Goal: Transaction & Acquisition: Obtain resource

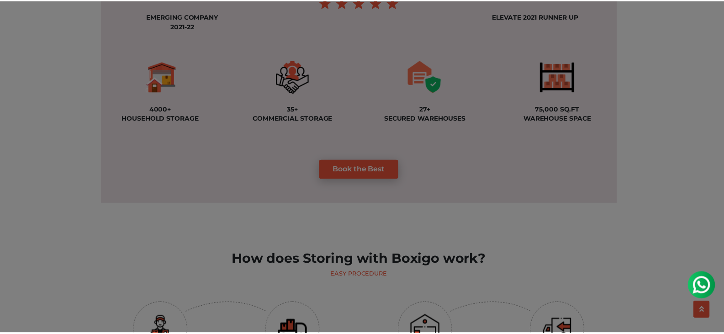
scroll to position [777, 0]
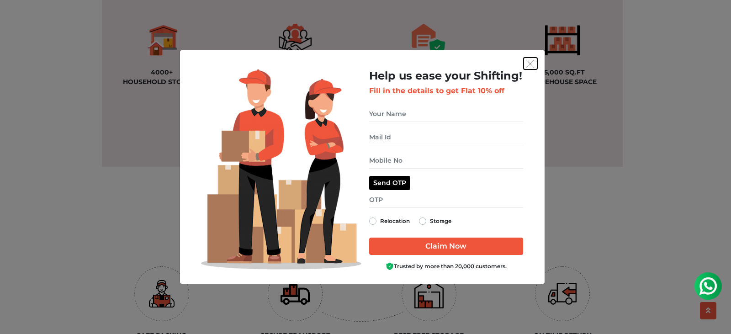
click at [531, 64] on img "get free quote dialog" at bounding box center [531, 64] width 8 height 8
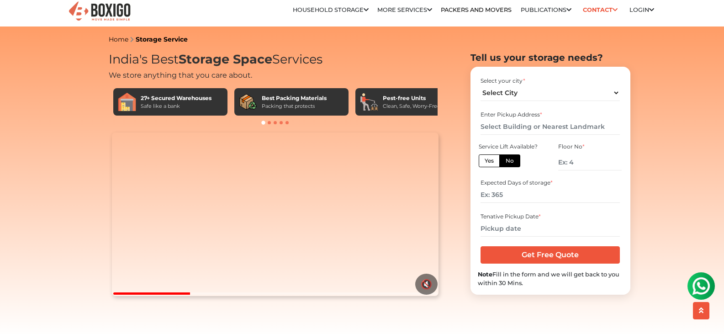
scroll to position [0, 0]
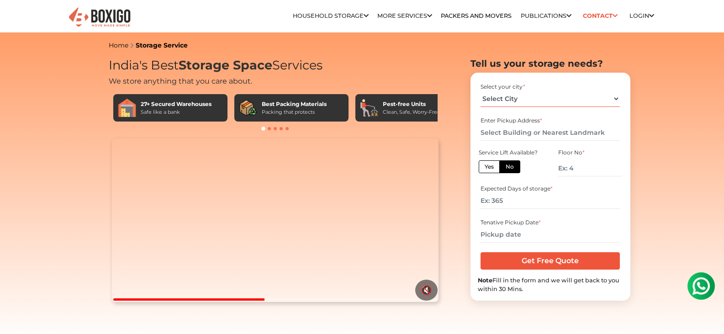
click at [564, 100] on select "Select City [GEOGRAPHIC_DATA] [GEOGRAPHIC_DATA] [GEOGRAPHIC_DATA] [GEOGRAPHIC_D…" at bounding box center [550, 99] width 139 height 16
select select "[GEOGRAPHIC_DATA]"
click at [481, 91] on select "Select City [GEOGRAPHIC_DATA] [GEOGRAPHIC_DATA] [GEOGRAPHIC_DATA] [GEOGRAPHIC_D…" at bounding box center [550, 99] width 139 height 16
click at [535, 130] on input "text" at bounding box center [550, 133] width 139 height 16
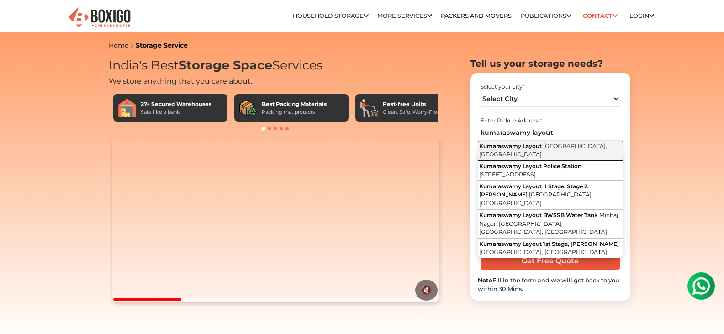
click at [529, 145] on span "Kumaraswamy Layout" at bounding box center [510, 146] width 63 height 7
type input "Kumaraswamy Layout, [GEOGRAPHIC_DATA], [GEOGRAPHIC_DATA]"
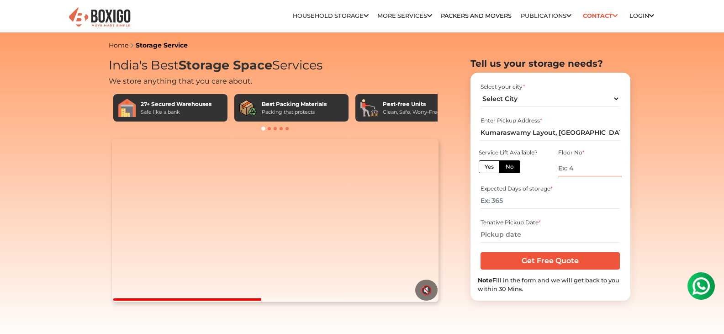
click at [584, 170] on input "number" at bounding box center [590, 168] width 63 height 16
type input "0"
click at [583, 203] on input "number" at bounding box center [550, 201] width 139 height 16
type input "120"
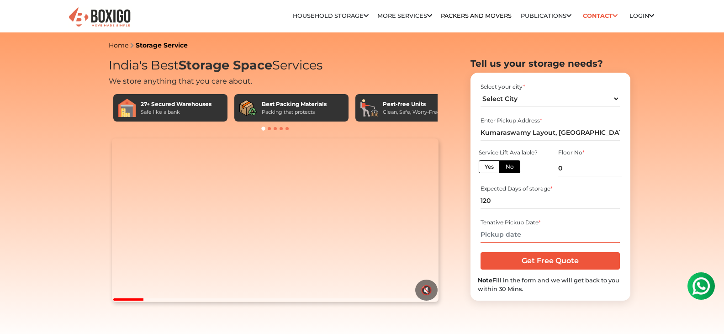
click at [534, 238] on input "text" at bounding box center [550, 235] width 139 height 16
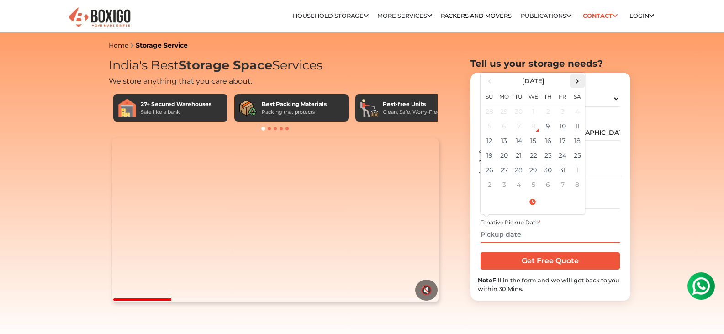
click at [580, 82] on span at bounding box center [577, 81] width 12 height 12
click at [575, 85] on span at bounding box center [577, 81] width 12 height 12
click at [490, 171] on td "25" at bounding box center [490, 170] width 15 height 15
type input "[DATE] 12:00 AM"
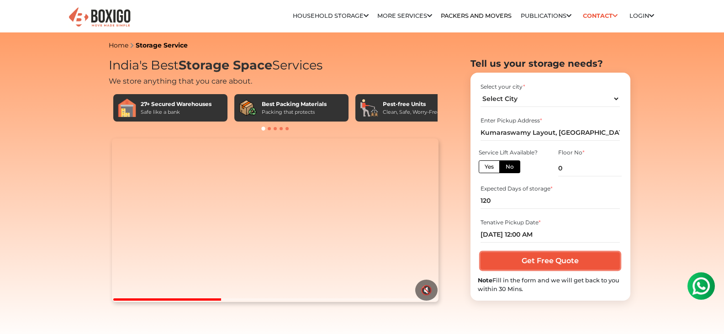
click at [537, 263] on input "Get Free Quote" at bounding box center [550, 260] width 139 height 17
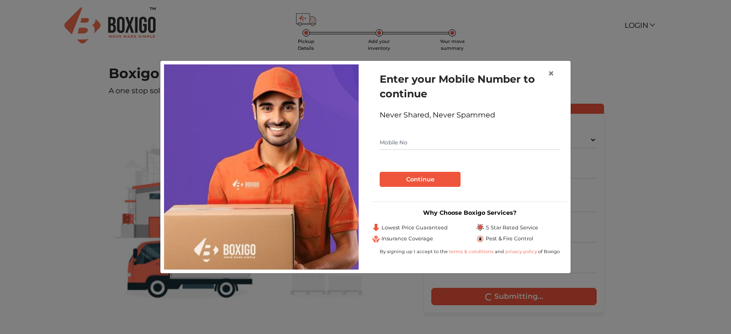
click at [414, 147] on input "text" at bounding box center [470, 142] width 180 height 15
type input "9845287035"
click at [410, 181] on button "Continue" at bounding box center [420, 180] width 81 height 16
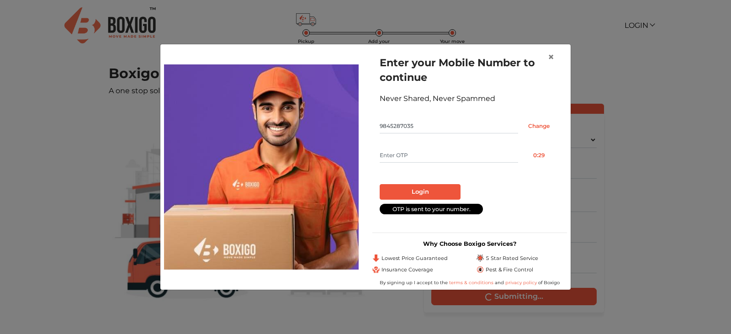
click at [435, 157] on input "text" at bounding box center [449, 155] width 138 height 15
type input "6825"
click at [427, 189] on button "Login" at bounding box center [420, 192] width 81 height 16
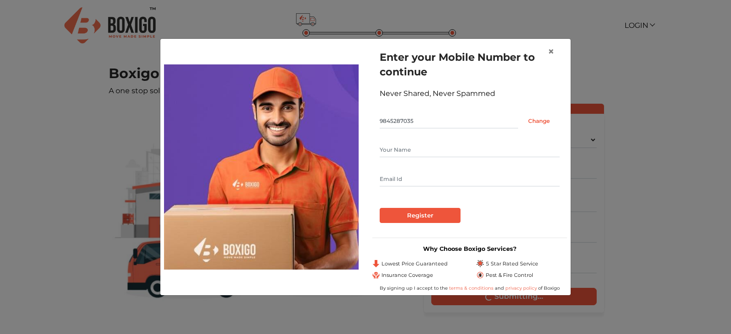
click at [432, 147] on input "text" at bounding box center [470, 150] width 180 height 15
type input "praveen"
click at [426, 175] on input "text" at bounding box center [470, 179] width 180 height 15
type input "praveen_tr@yahoo.com"
click at [407, 220] on input "Register" at bounding box center [420, 216] width 81 height 16
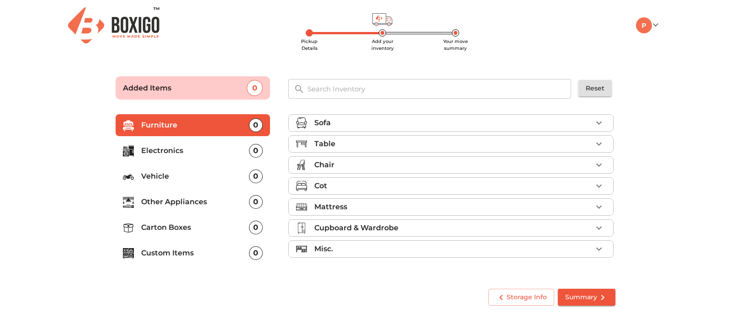
click at [196, 91] on p "Added Items" at bounding box center [185, 88] width 124 height 11
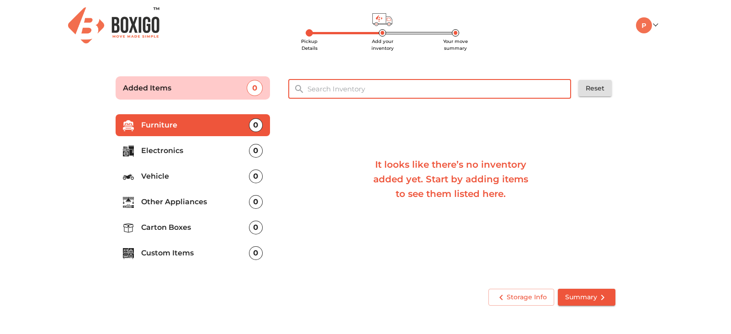
click at [363, 91] on input "text" at bounding box center [440, 89] width 276 height 20
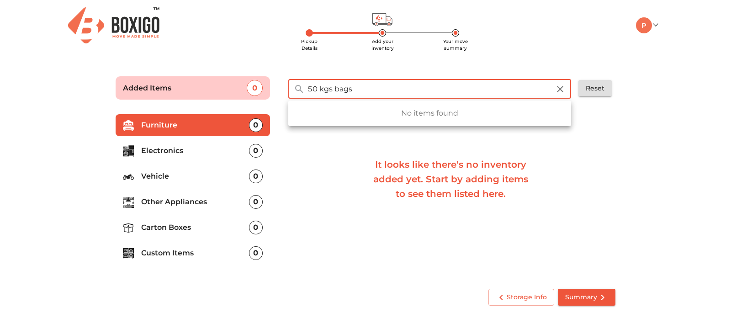
click at [160, 255] on p "Custom Items" at bounding box center [195, 253] width 108 height 11
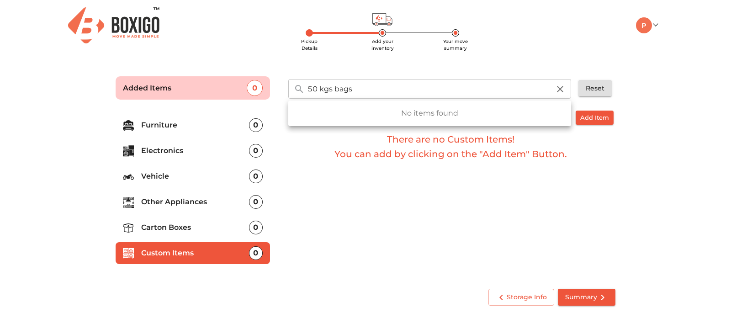
click at [397, 90] on input "50 kgs bags" at bounding box center [429, 89] width 254 height 20
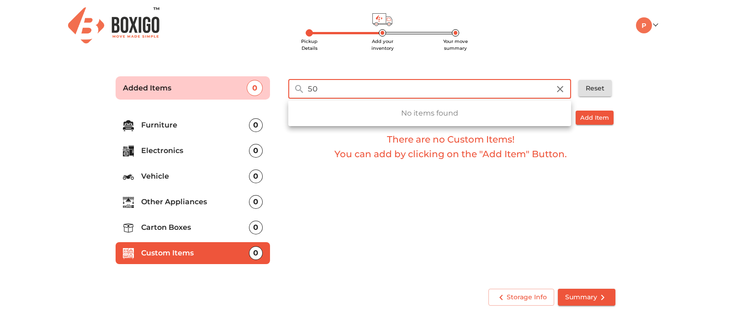
type input "5"
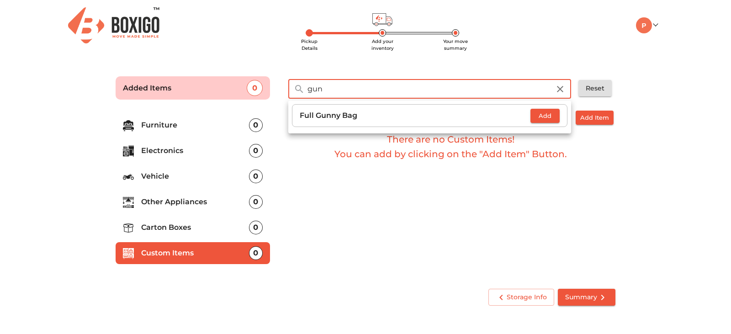
click at [371, 116] on p "Full Gunny Bag" at bounding box center [415, 115] width 231 height 11
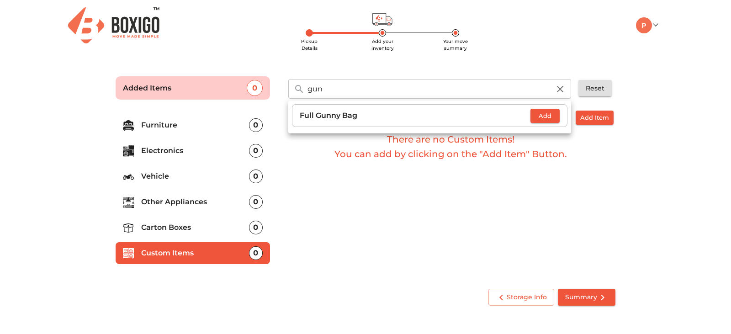
click at [337, 88] on input "gun" at bounding box center [429, 89] width 254 height 20
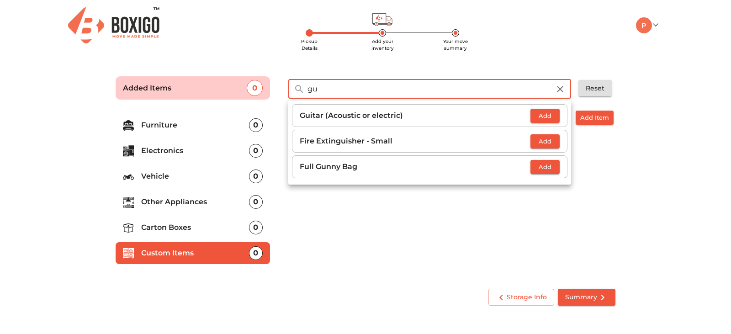
type input "g"
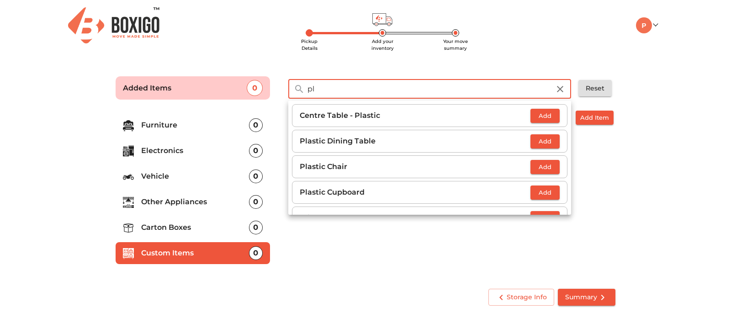
type input "p"
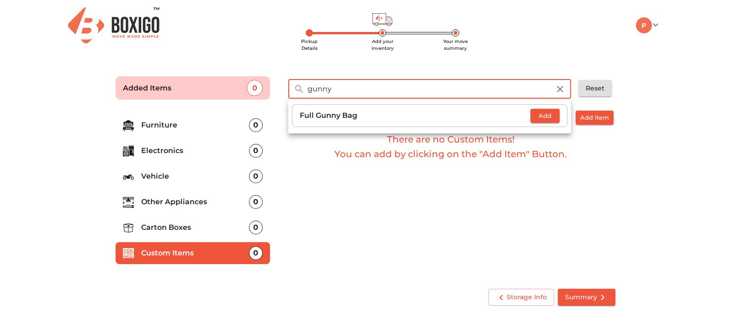
type input "gunny"
click at [338, 118] on p "Full Gunny Bag" at bounding box center [415, 115] width 231 height 11
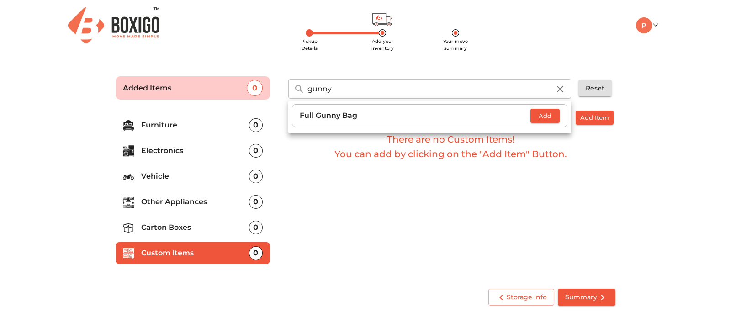
click at [551, 117] on span "Add" at bounding box center [545, 116] width 20 height 11
click at [601, 114] on span "Add Item" at bounding box center [595, 117] width 29 height 11
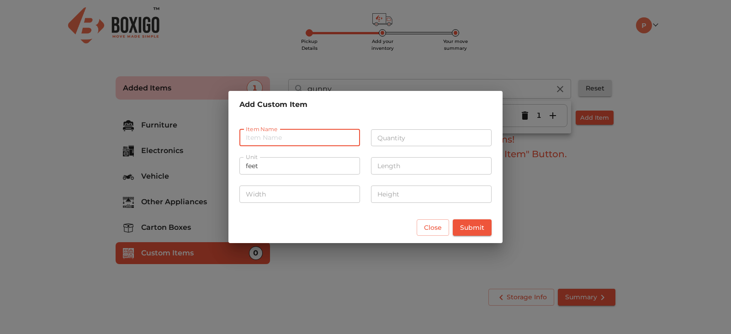
click at [316, 138] on input "text" at bounding box center [300, 137] width 121 height 17
type input "Shikakai"
click at [309, 169] on input "feet" at bounding box center [300, 165] width 121 height 17
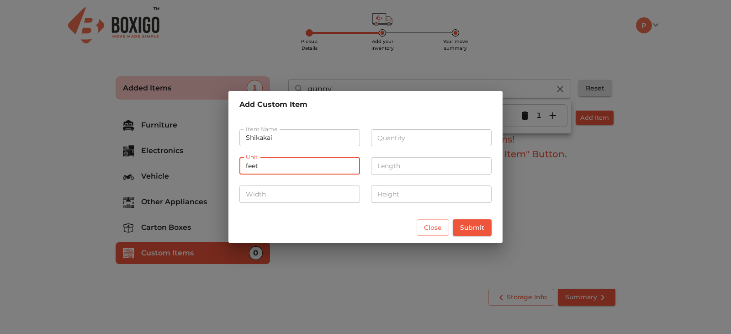
click at [309, 169] on input "feet" at bounding box center [300, 165] width 121 height 17
click at [307, 193] on input "number" at bounding box center [300, 194] width 121 height 17
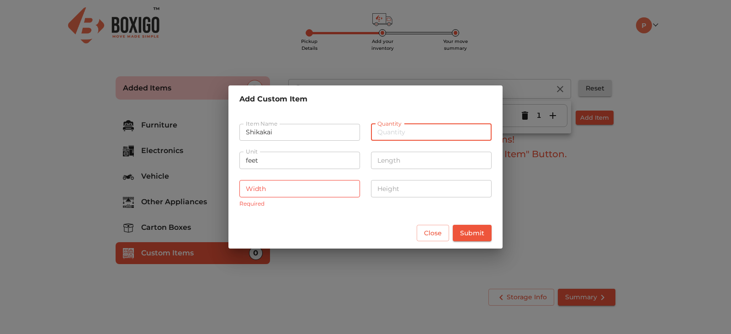
click at [384, 140] on input "number" at bounding box center [431, 132] width 121 height 17
type input "450"
click at [469, 235] on span "Submit" at bounding box center [472, 233] width 24 height 11
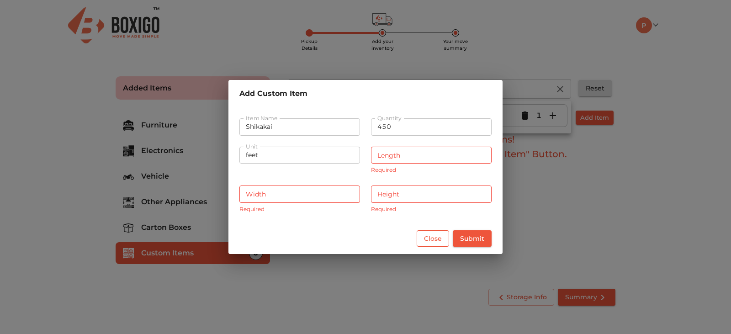
click at [435, 239] on span "Close" at bounding box center [433, 238] width 18 height 11
